Goal: Information Seeking & Learning: Learn about a topic

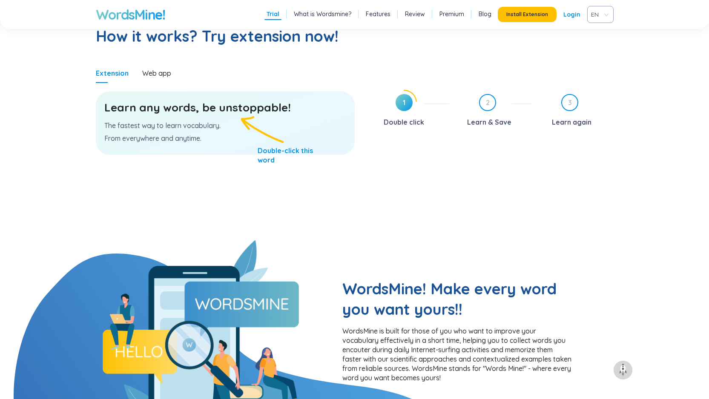
scroll to position [450, 0]
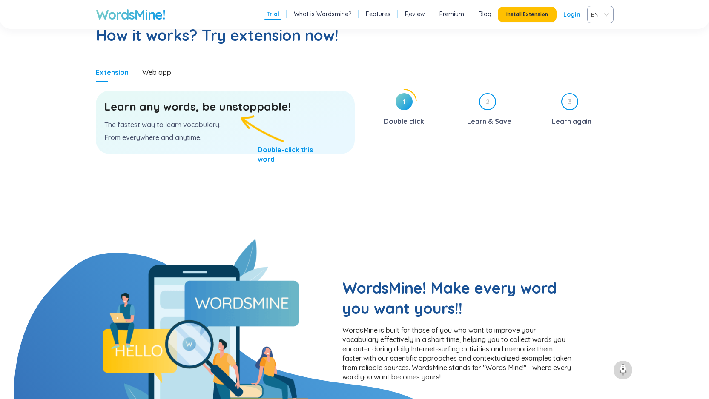
click at [247, 112] on h3 "Learn any words, be unstoppable!" at bounding box center [225, 106] width 242 height 15
click at [488, 103] on span "2" at bounding box center [487, 101] width 15 height 15
click at [403, 105] on span "1" at bounding box center [403, 101] width 17 height 17
click at [216, 107] on h3 "Learn any words, be unstoppable!" at bounding box center [225, 106] width 242 height 15
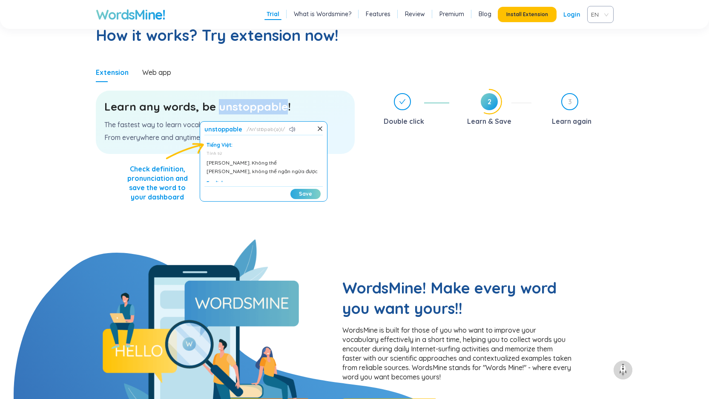
click at [309, 197] on button "Save" at bounding box center [305, 194] width 30 height 10
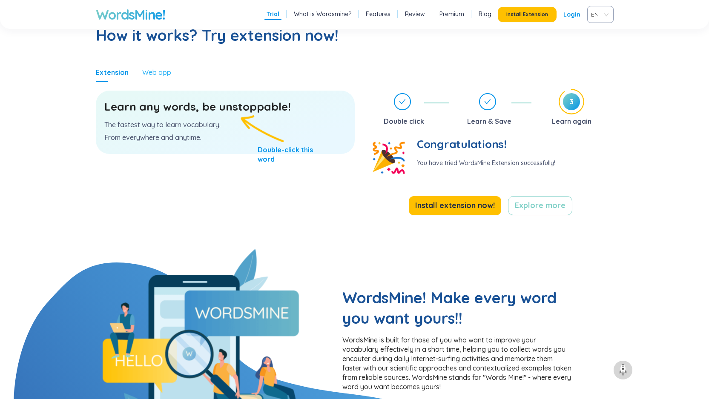
click at [144, 78] on div "Web app" at bounding box center [156, 73] width 29 height 20
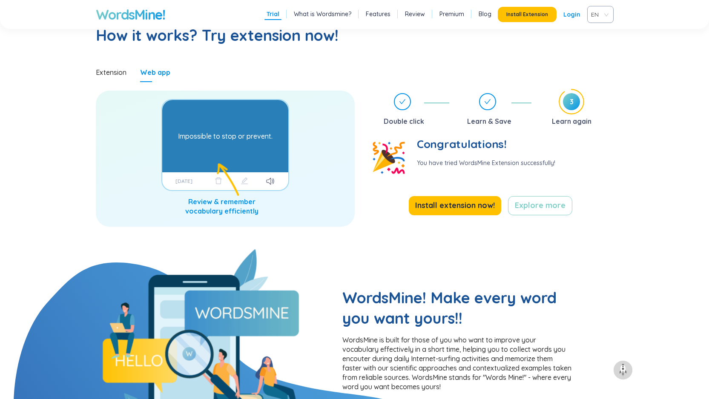
click at [229, 143] on div "Impossible to stop or prevent." at bounding box center [225, 136] width 94 height 64
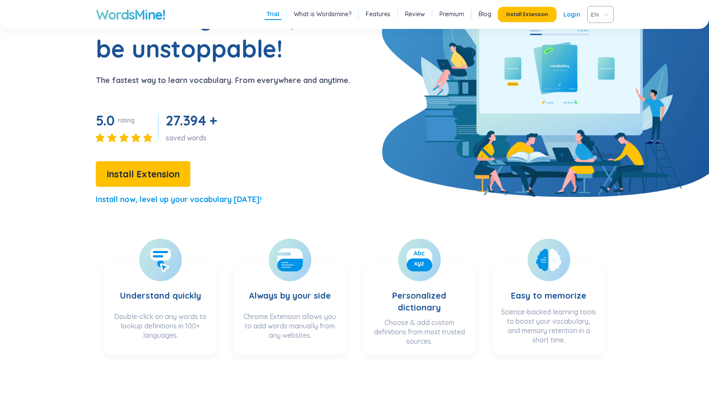
scroll to position [0, 0]
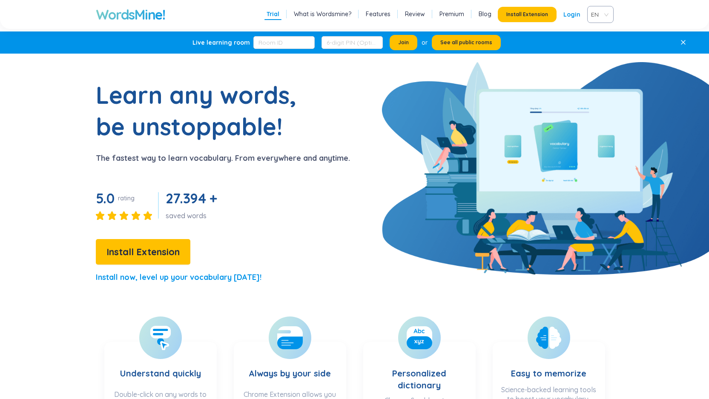
click at [320, 15] on link "What is Wordsmine?" at bounding box center [322, 14] width 57 height 9
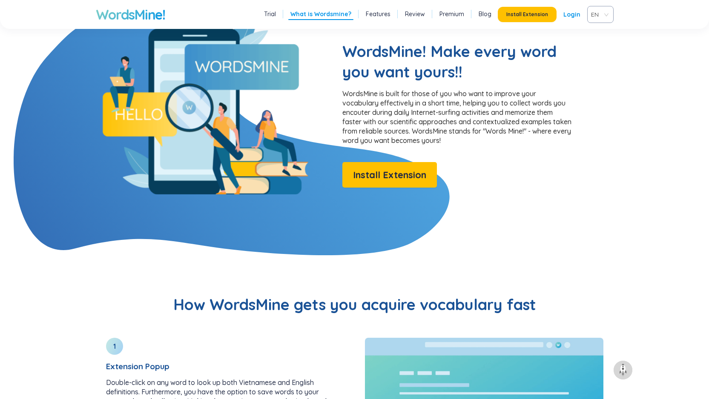
scroll to position [699, 0]
